Goal: Task Accomplishment & Management: Manage account settings

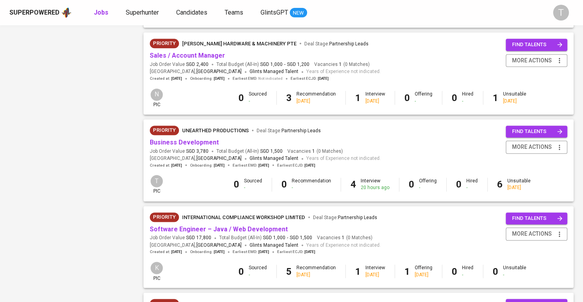
scroll to position [592, 0]
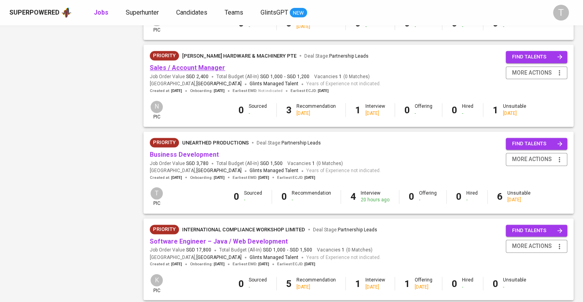
click at [203, 69] on link "Sales / Account Manager" at bounding box center [187, 67] width 75 height 7
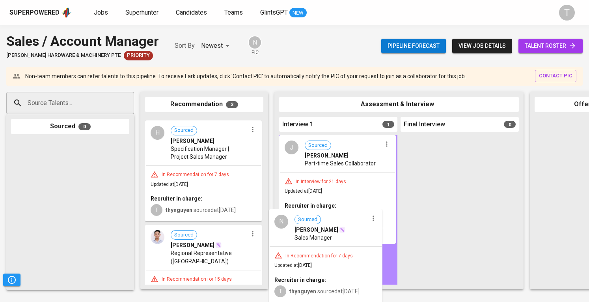
drag, startPoint x: 221, startPoint y: 134, endPoint x: 351, endPoint y: 232, distance: 162.3
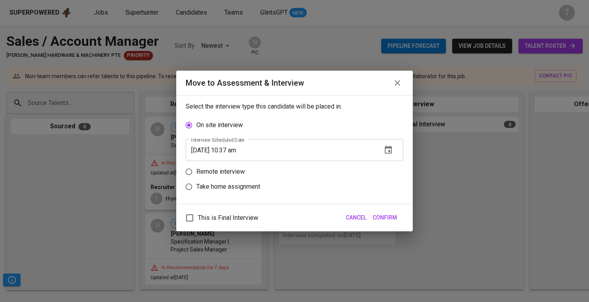
click at [226, 170] on p "Remote interview" at bounding box center [220, 171] width 49 height 9
click at [196, 170] on input "Remote interview" at bounding box center [188, 171] width 15 height 15
radio input "true"
click at [388, 162] on icon "button" at bounding box center [388, 165] width 7 height 8
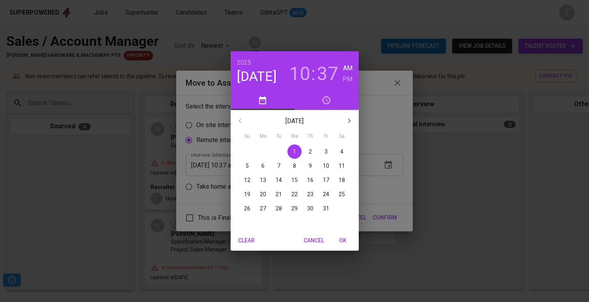
click at [262, 164] on p "6" at bounding box center [262, 166] width 3 height 8
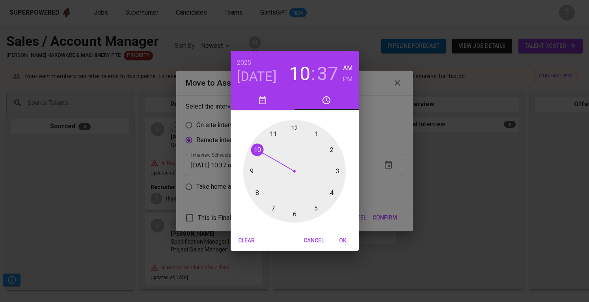
click at [346, 236] on span "OK" at bounding box center [343, 240] width 19 height 10
type input "[DATE] 10:37 am"
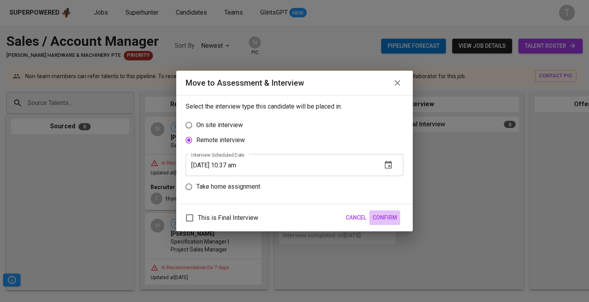
click at [388, 219] on span "Confirm" at bounding box center [385, 218] width 24 height 10
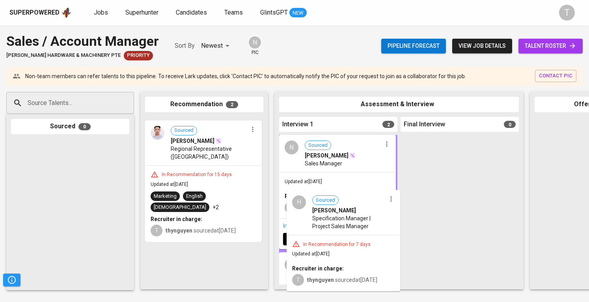
drag, startPoint x: 243, startPoint y: 185, endPoint x: 342, endPoint y: 232, distance: 109.7
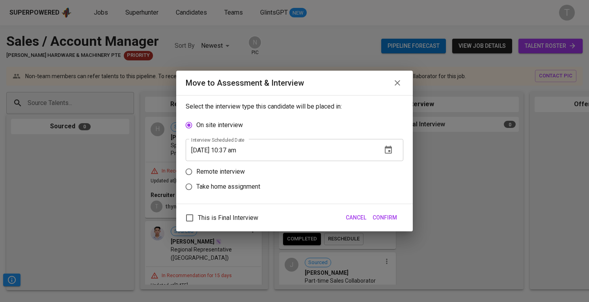
click at [205, 174] on p "Remote interview" at bounding box center [220, 171] width 49 height 9
click at [196, 174] on input "Remote interview" at bounding box center [188, 171] width 15 height 15
radio input "true"
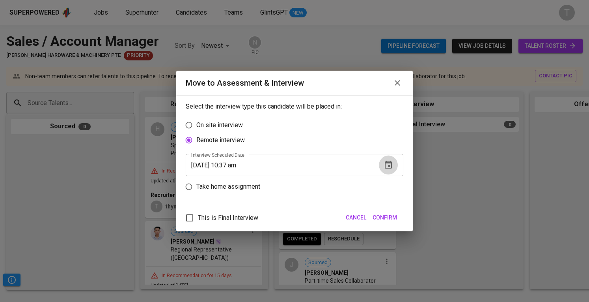
click at [389, 165] on icon "button" at bounding box center [388, 165] width 7 height 8
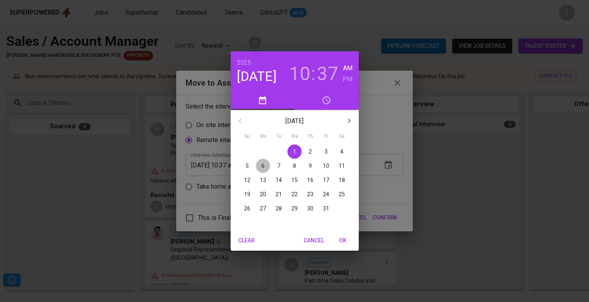
click at [264, 163] on p "6" at bounding box center [262, 166] width 3 height 8
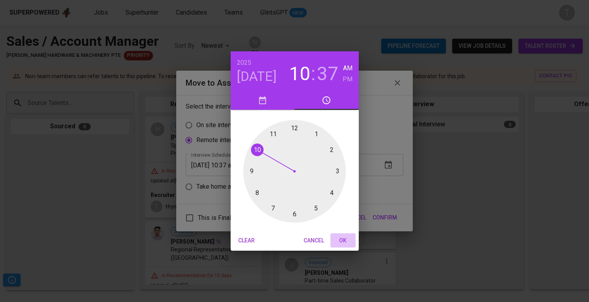
click at [346, 241] on span "OK" at bounding box center [343, 240] width 19 height 10
type input "[DATE] 10:37 am"
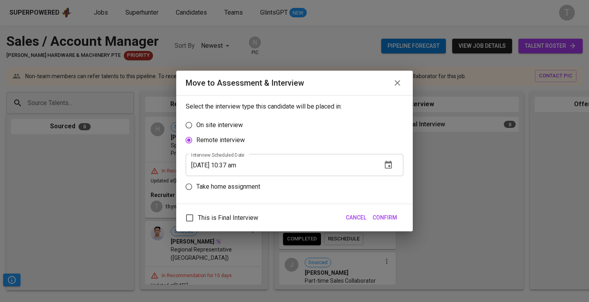
click at [389, 217] on span "Confirm" at bounding box center [385, 218] width 24 height 10
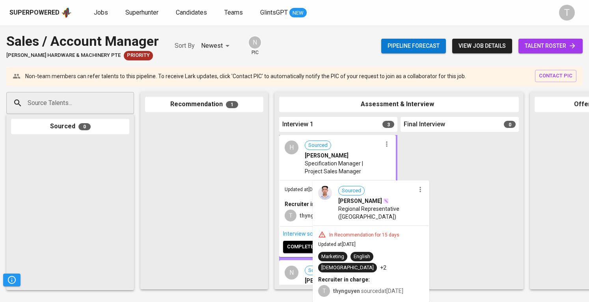
drag, startPoint x: 263, startPoint y: 180, endPoint x: 358, endPoint y: 224, distance: 104.8
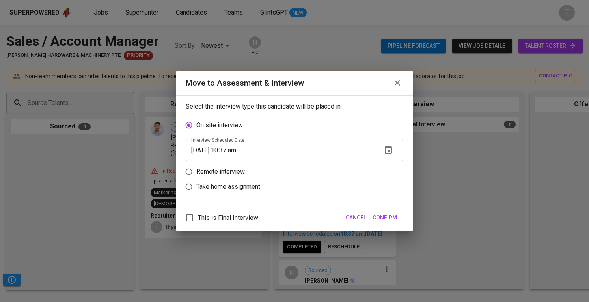
click at [215, 167] on p "Remote interview" at bounding box center [220, 171] width 49 height 9
click at [196, 167] on input "Remote interview" at bounding box center [188, 171] width 15 height 15
radio input "true"
click at [389, 165] on icon "button" at bounding box center [388, 165] width 7 height 8
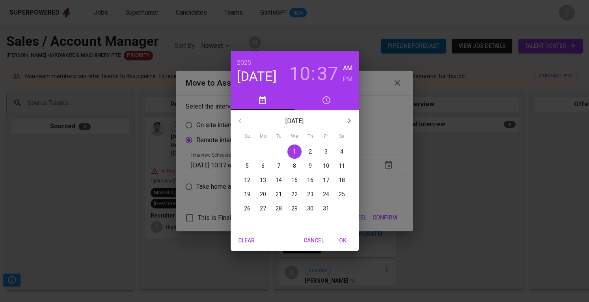
click at [267, 163] on span "6" at bounding box center [263, 166] width 14 height 8
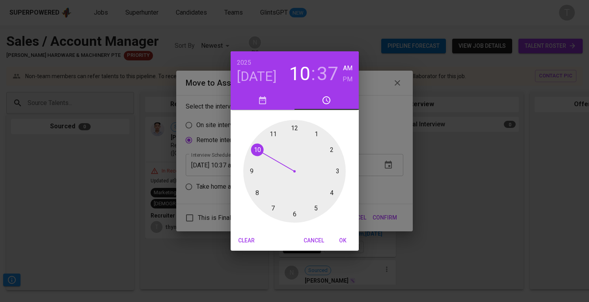
click at [345, 238] on span "OK" at bounding box center [343, 240] width 19 height 10
type input "[DATE] 10:37 am"
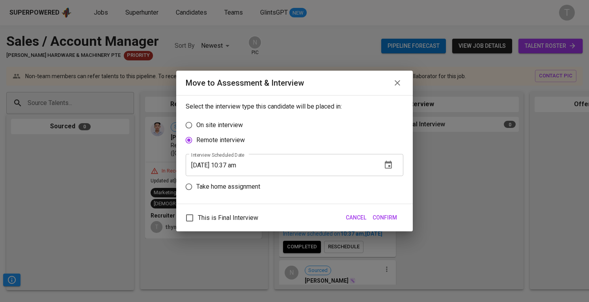
click at [386, 205] on div "This is Final Interview Cancel Confirm" at bounding box center [294, 217] width 237 height 27
click at [386, 211] on button "Confirm" at bounding box center [385, 217] width 31 height 15
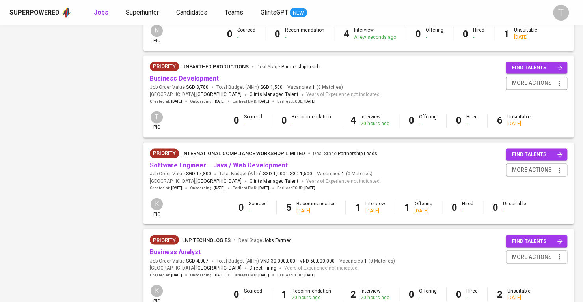
scroll to position [710, 0]
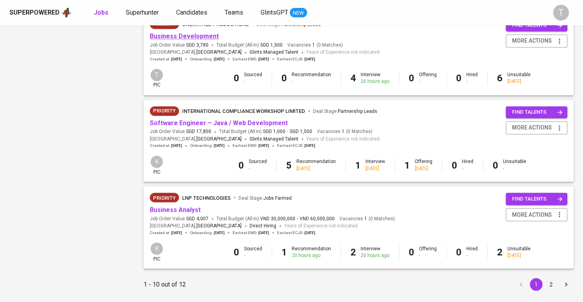
click at [183, 34] on link "Business Development" at bounding box center [184, 35] width 69 height 7
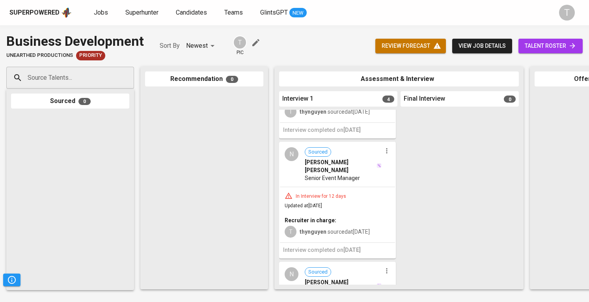
scroll to position [276, 0]
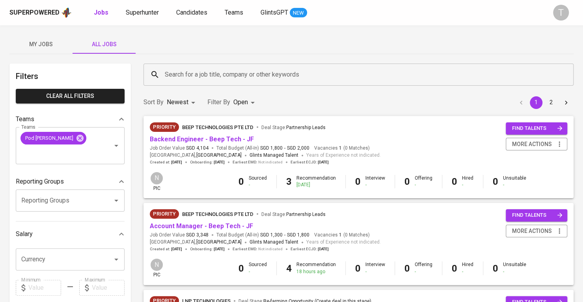
click at [45, 40] on span "My Jobs" at bounding box center [41, 44] width 54 height 10
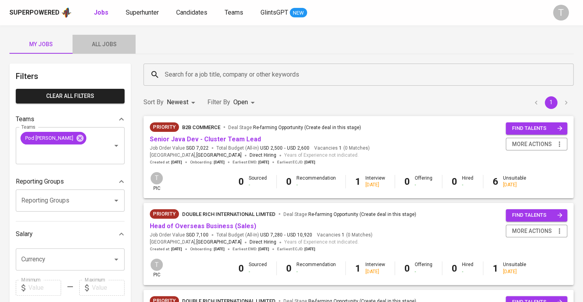
click at [114, 35] on button "All Jobs" at bounding box center [104, 44] width 63 height 19
